Goal: Task Accomplishment & Management: Manage account settings

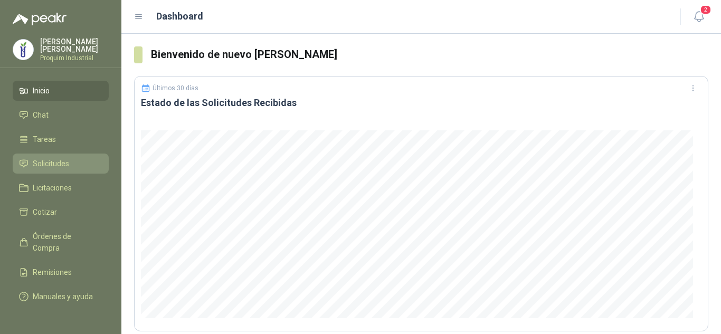
click at [72, 158] on li "Solicitudes" at bounding box center [60, 164] width 83 height 12
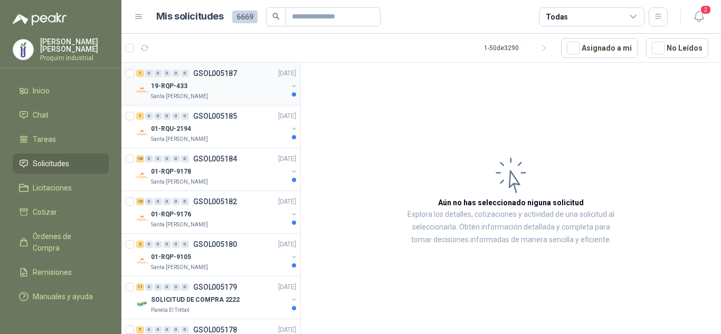
click at [248, 78] on div "1 0 0 0 0 0 GSOL005187 [DATE]" at bounding box center [217, 73] width 162 height 13
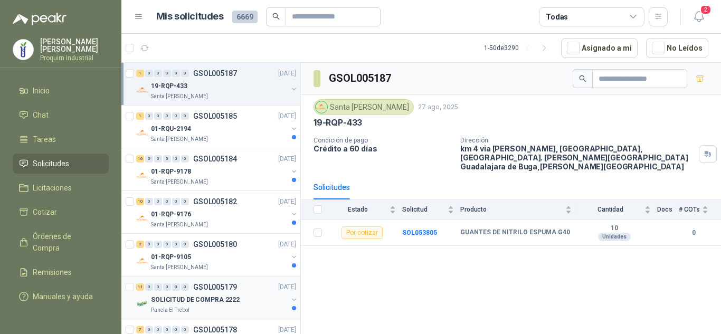
click at [235, 283] on p "GSOL005179" at bounding box center [215, 286] width 44 height 7
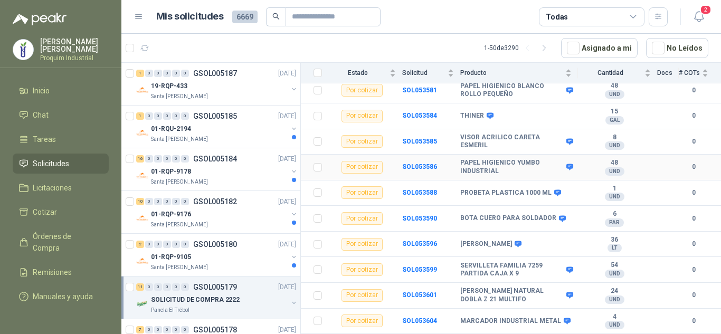
scroll to position [148, 0]
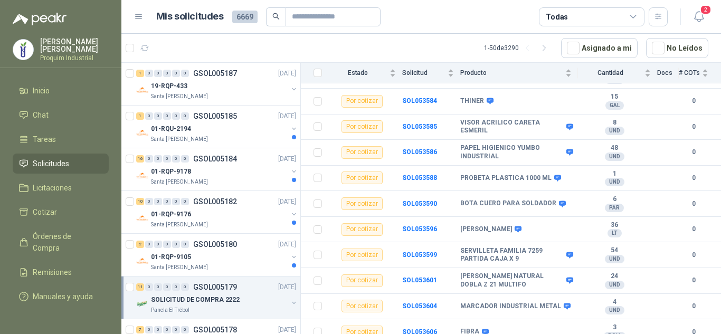
click at [227, 41] on article "1 - 50 de 3290 Asignado a mi No Leídos" at bounding box center [420, 48] width 599 height 28
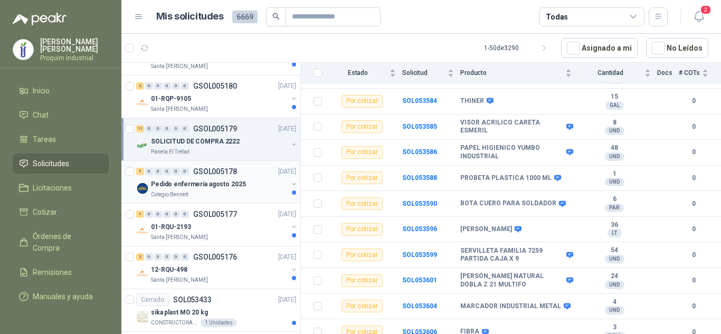
click at [225, 189] on p "Pedido enfermería agosto 2025" at bounding box center [198, 184] width 95 height 10
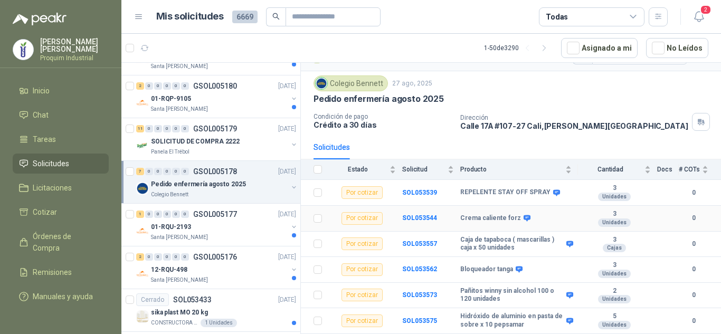
scroll to position [45, 0]
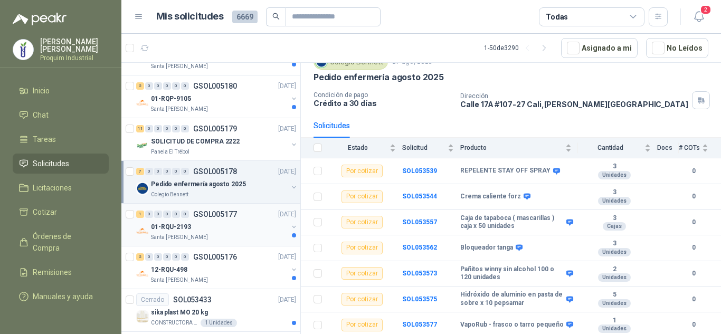
click at [227, 226] on div "01-RQU-2193" at bounding box center [219, 226] width 137 height 13
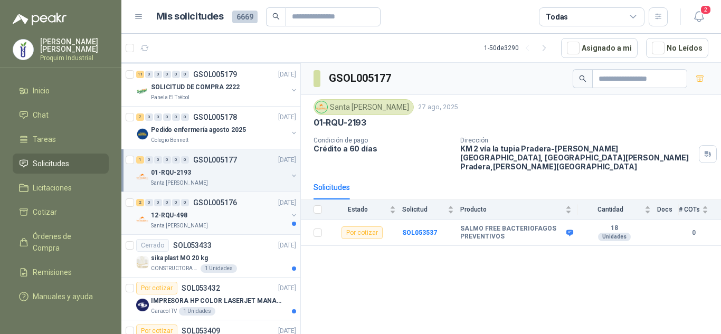
scroll to position [264, 0]
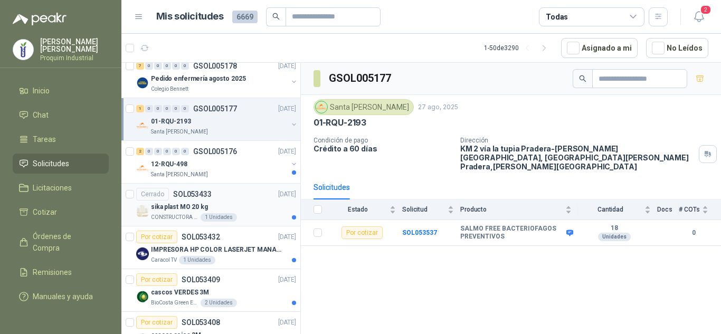
click at [236, 202] on div "sika plast MO 20 kg" at bounding box center [223, 206] width 145 height 13
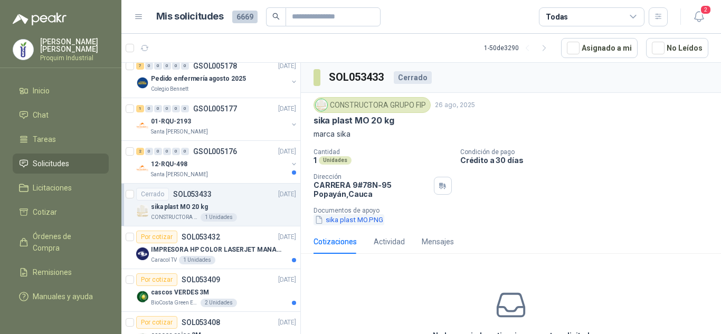
click at [375, 218] on button "sika plast MO.PNG" at bounding box center [348, 219] width 71 height 11
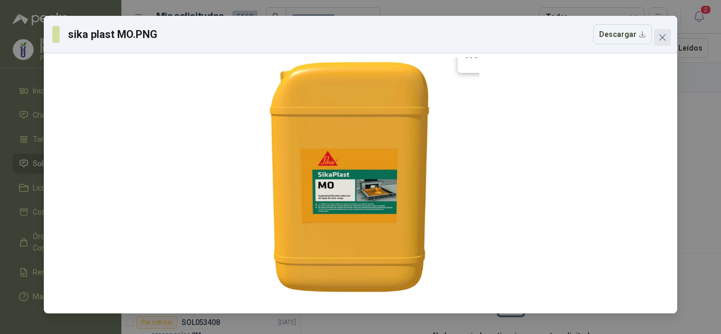
click at [663, 44] on button "Close" at bounding box center [662, 37] width 17 height 17
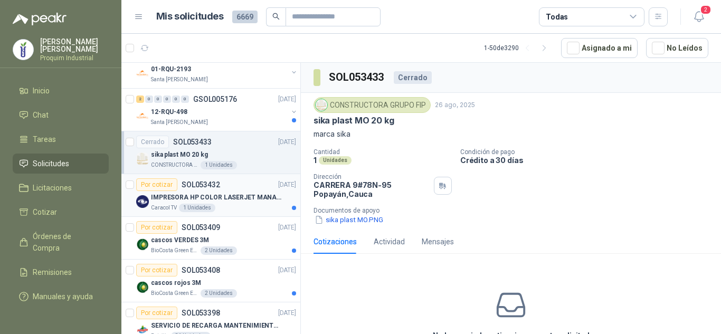
scroll to position [317, 0]
click at [258, 192] on p "IMPRESORA HP COLOR LASERJET MANAGED E45028DN" at bounding box center [216, 197] width 131 height 10
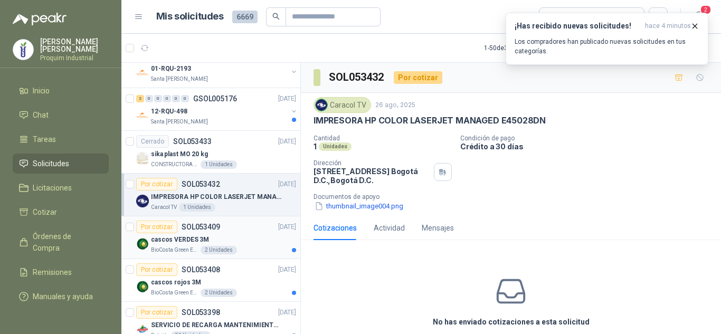
click at [216, 234] on div "cascos VERDES 3M" at bounding box center [223, 239] width 145 height 13
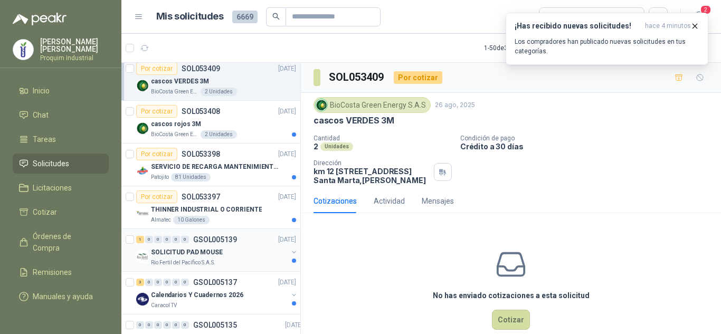
scroll to position [528, 0]
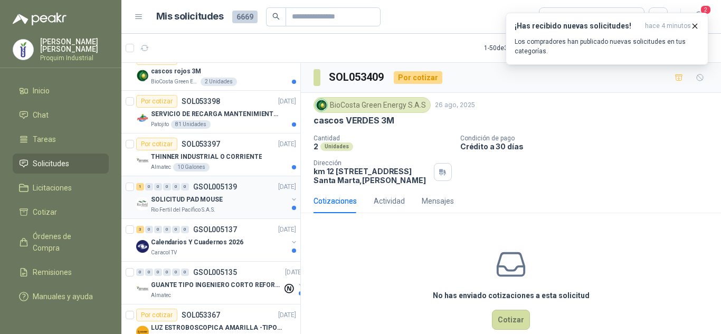
click at [222, 201] on div "SOLICITUD PAD MOUSE" at bounding box center [219, 199] width 137 height 13
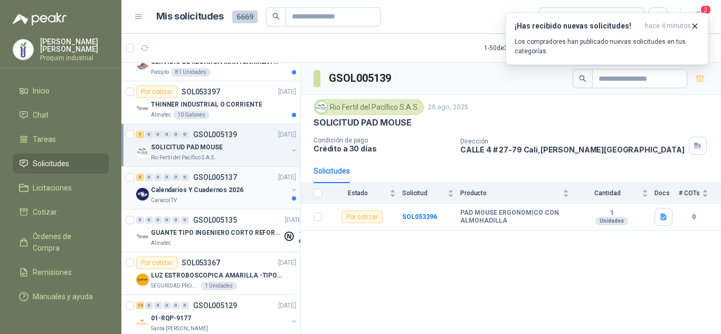
scroll to position [633, 0]
